Goal: Information Seeking & Learning: Understand process/instructions

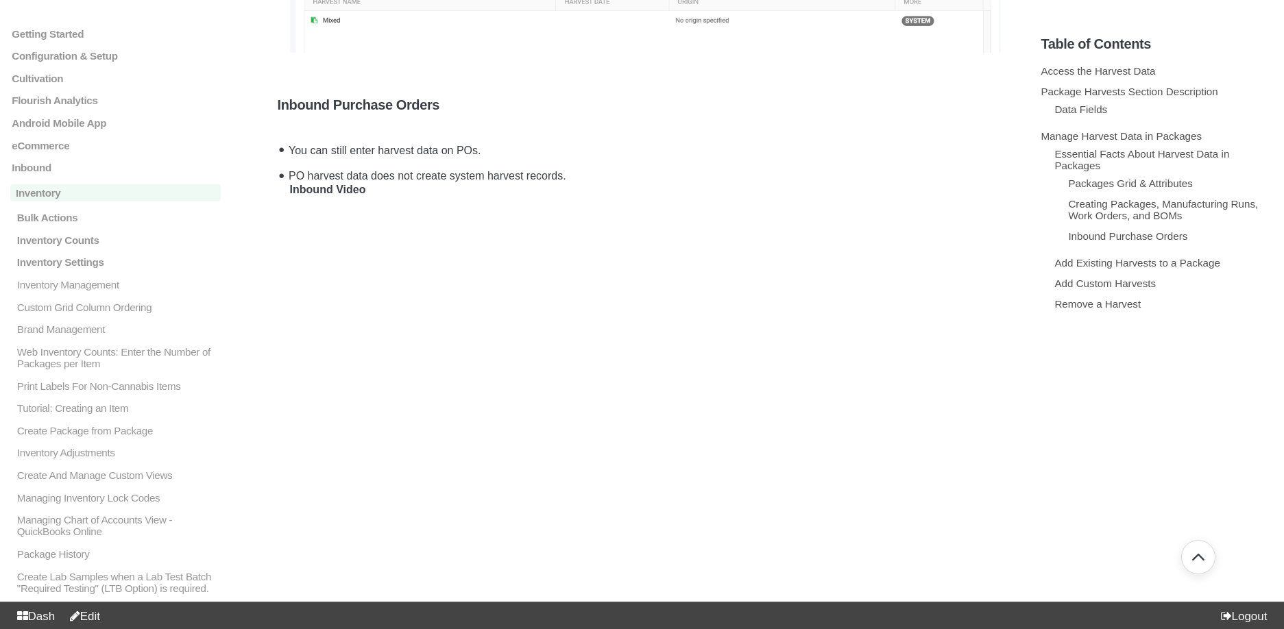
scroll to position [2271, 0]
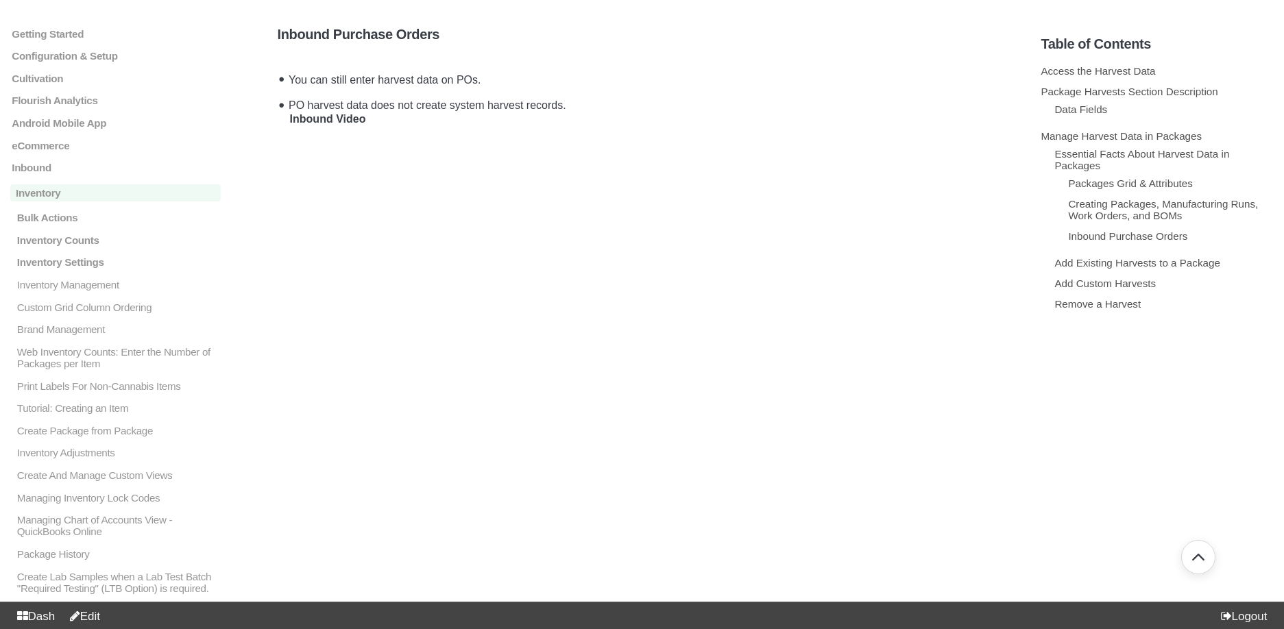
click at [927, 73] on li "You can still enter harvest data on POs." at bounding box center [645, 78] width 722 height 26
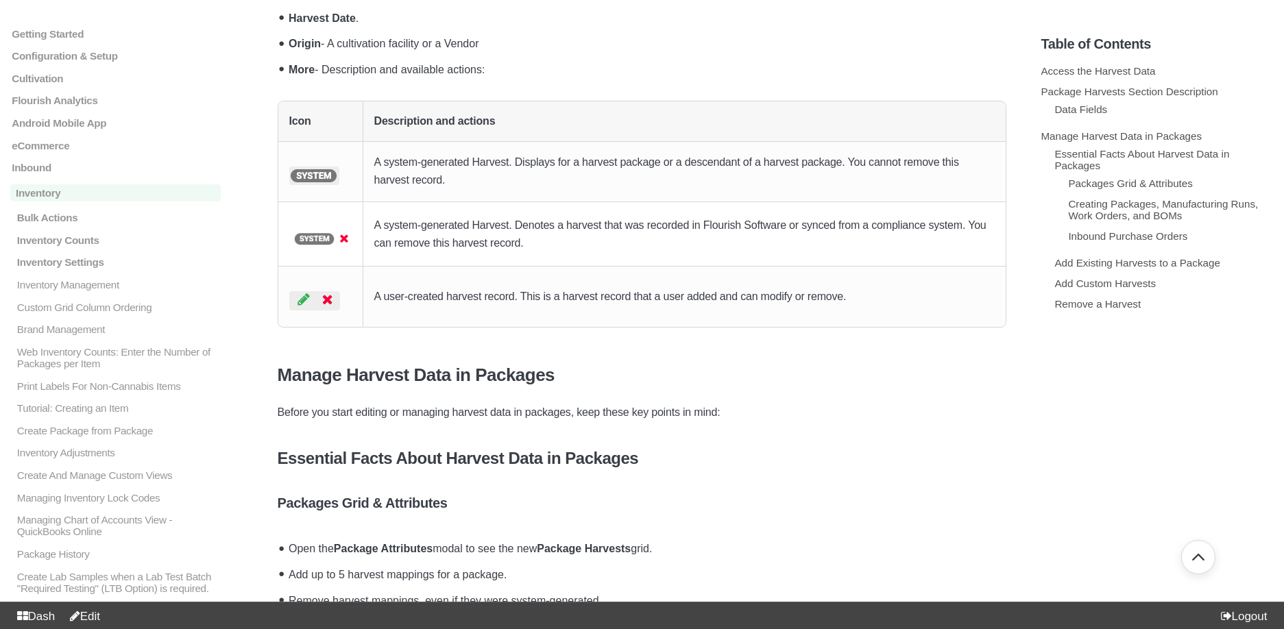
scroll to position [1353, 0]
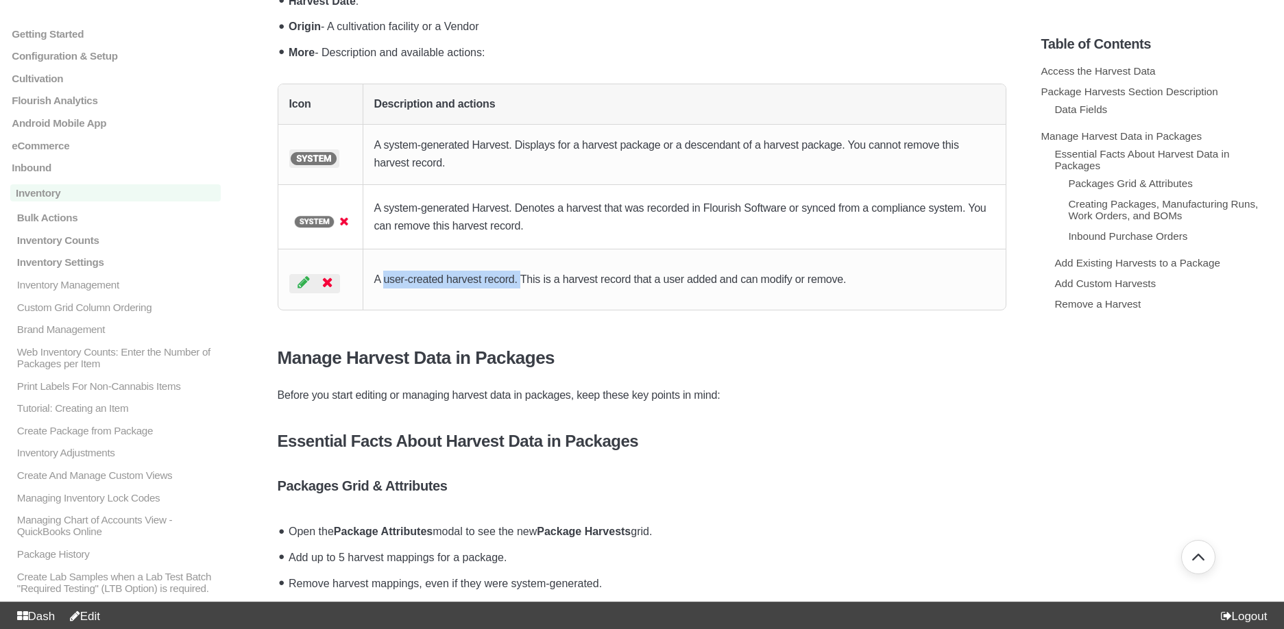
drag, startPoint x: 525, startPoint y: 279, endPoint x: 386, endPoint y: 269, distance: 139.5
click at [386, 271] on p "A user-created harvest record. This is a harvest record that a user added and c…" at bounding box center [684, 280] width 621 height 18
copy p "user-created harvest record."
click at [100, 616] on link "Edit" at bounding box center [82, 616] width 36 height 13
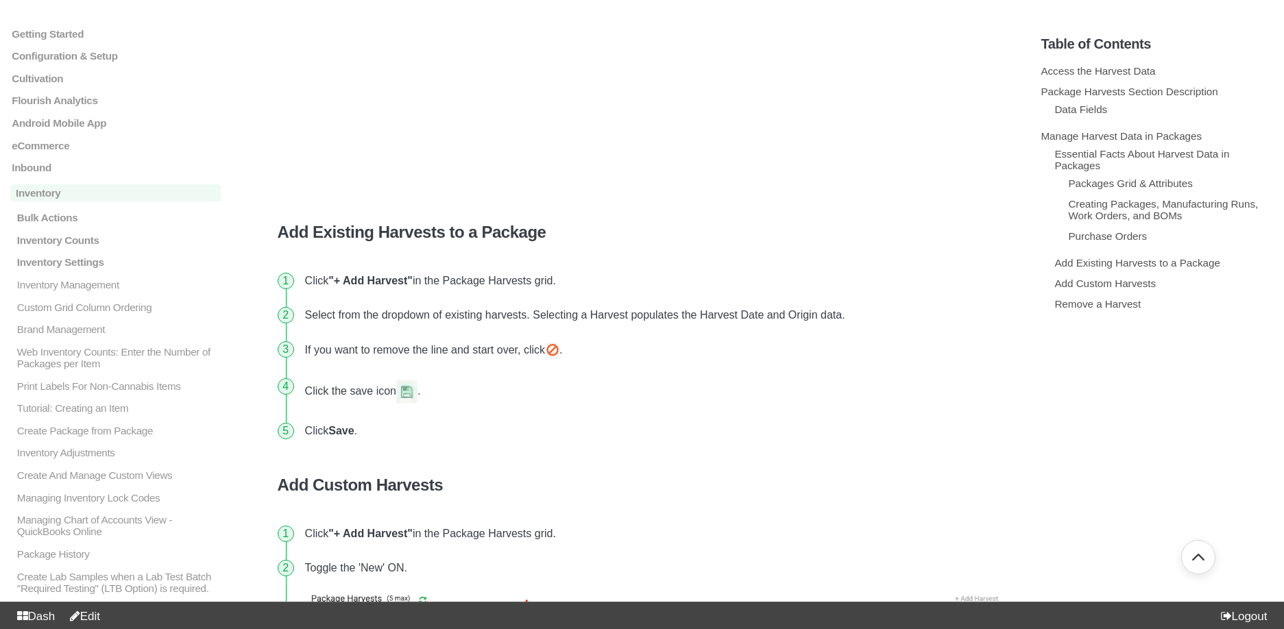
scroll to position [2789, 0]
